Goal: Navigation & Orientation: Find specific page/section

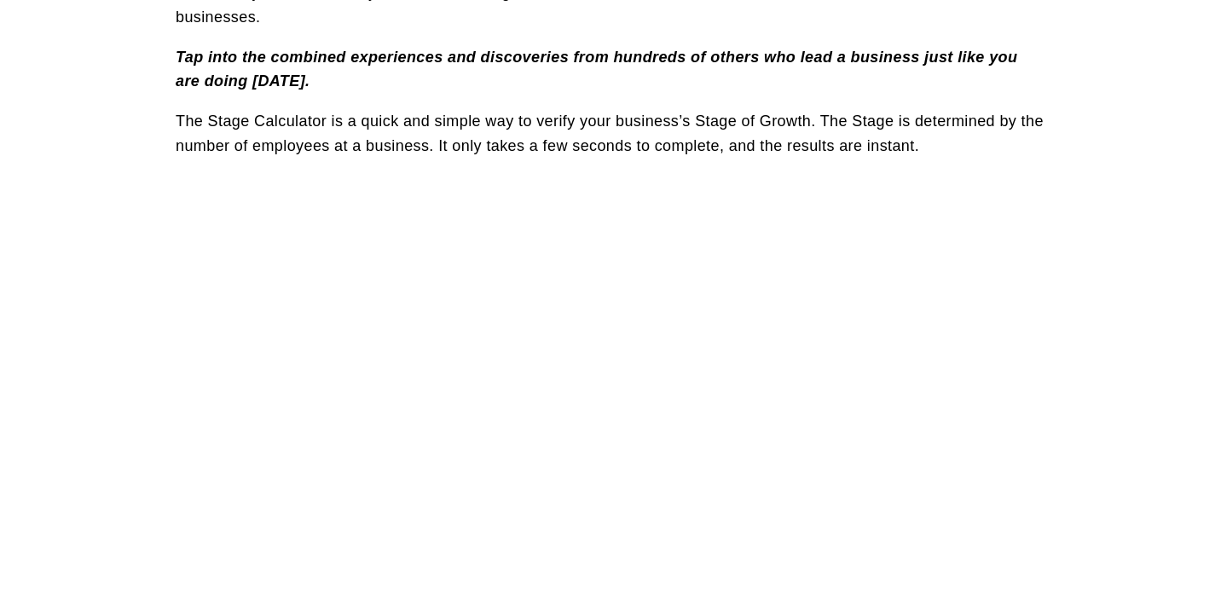
scroll to position [697, 0]
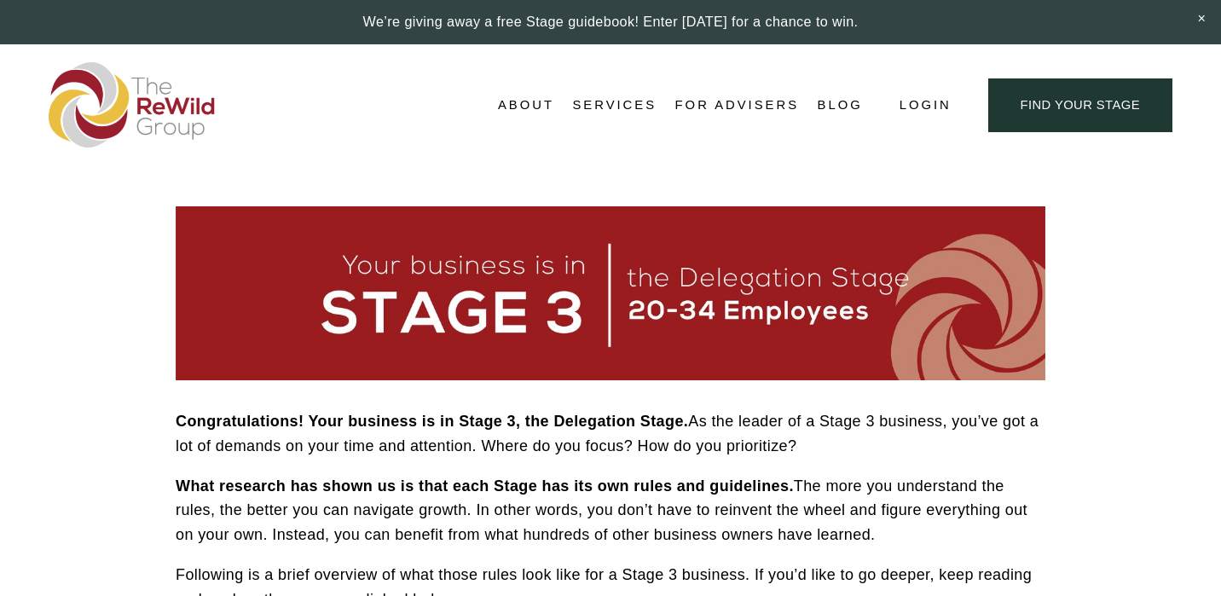
click at [0, 0] on span "Free Resources" at bounding box center [0, 0] width 0 height 0
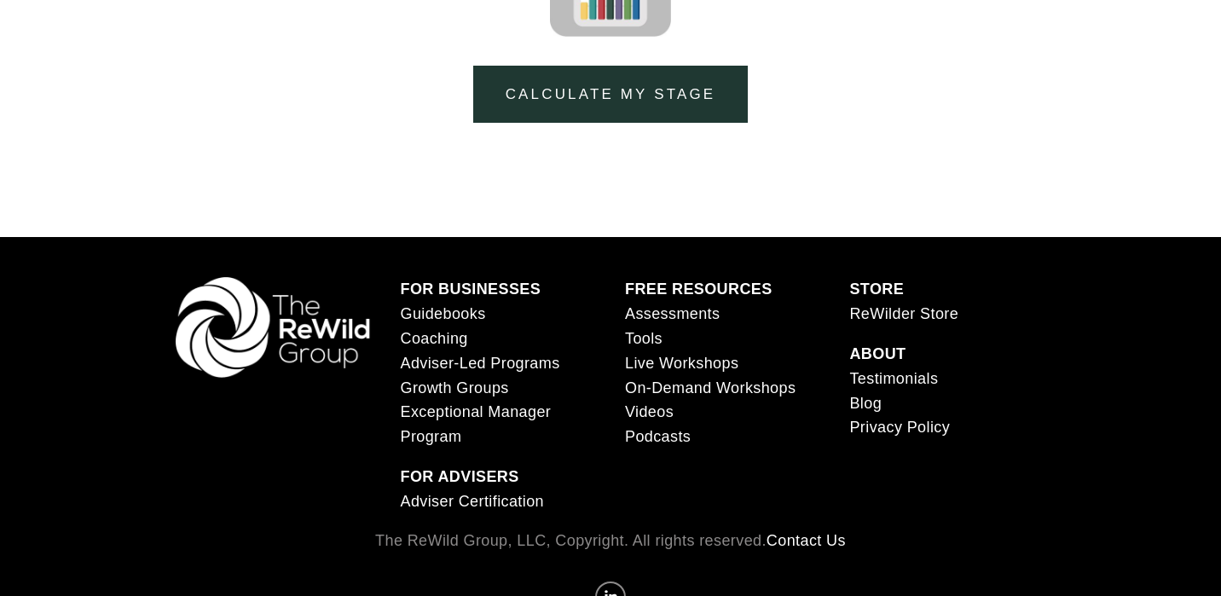
scroll to position [3049, 0]
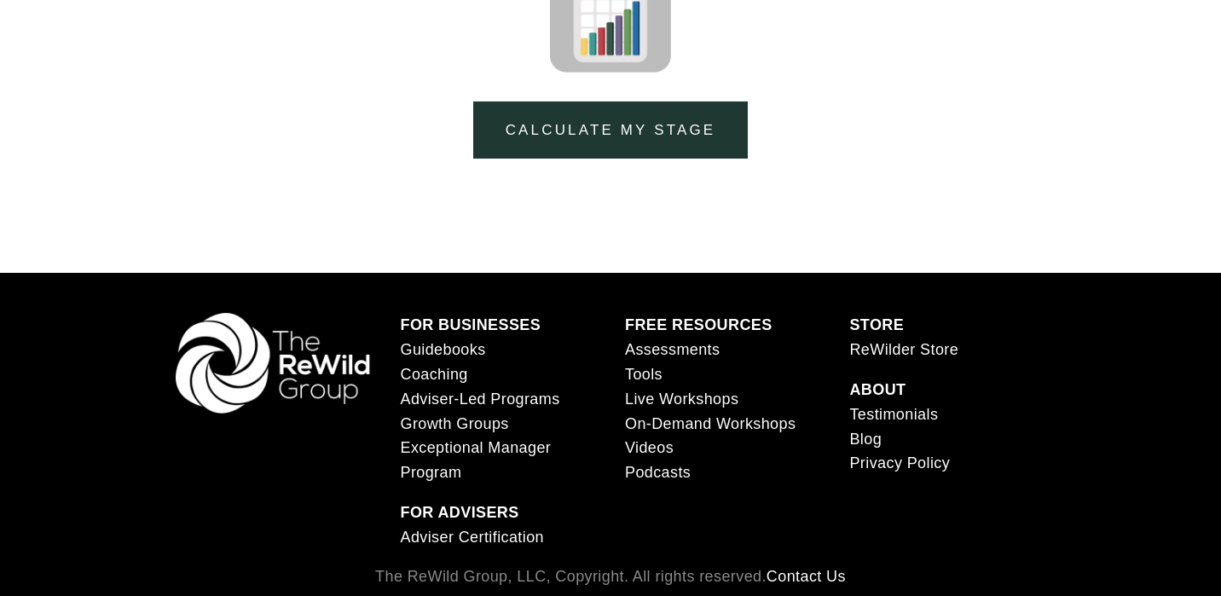
click at [671, 115] on link "calculate my stage" at bounding box center [610, 129] width 275 height 57
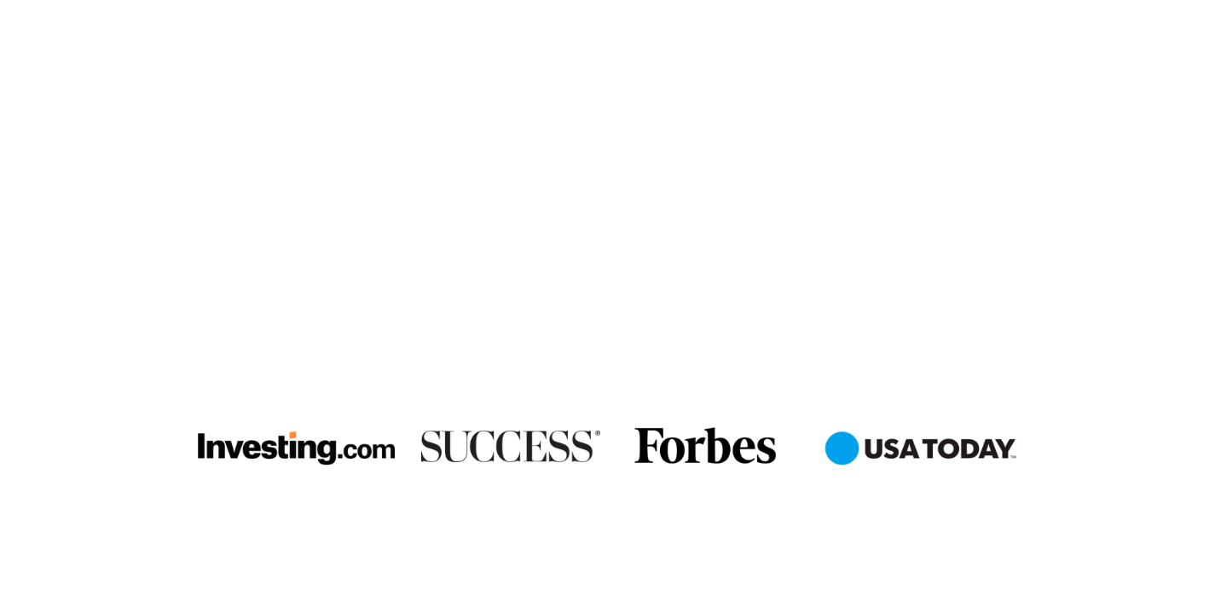
scroll to position [949, 0]
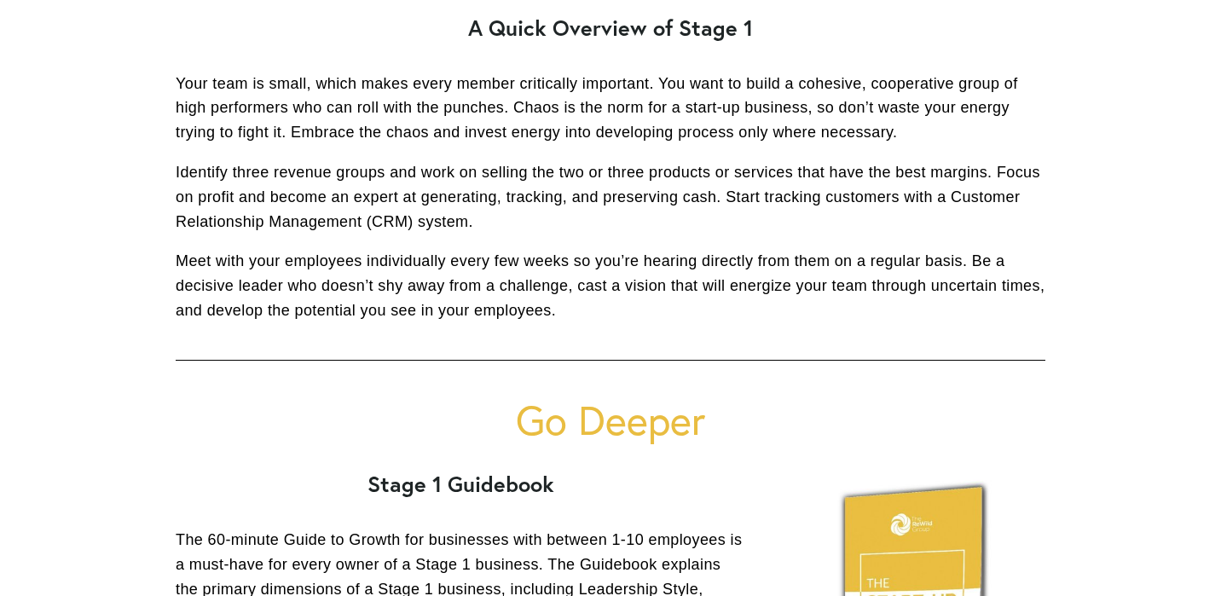
scroll to position [634, 0]
